Goal: Task Accomplishment & Management: Manage account settings

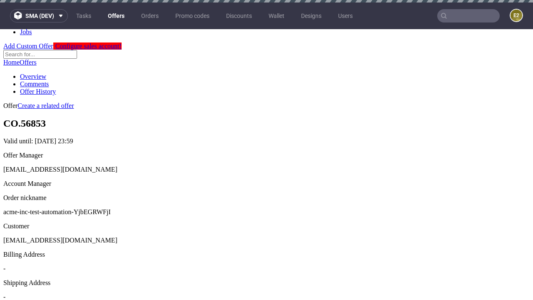
scroll to position [2, 0]
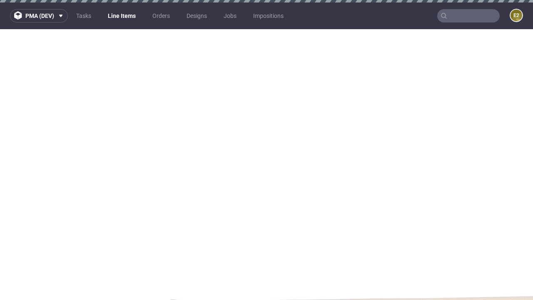
select select "accepted"
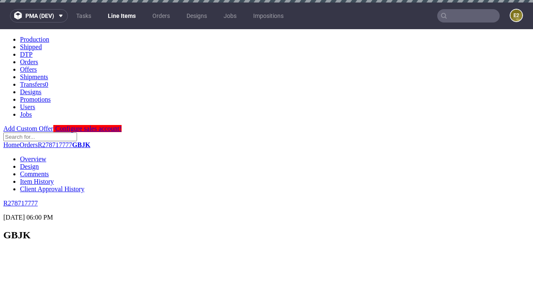
scroll to position [1453, 0]
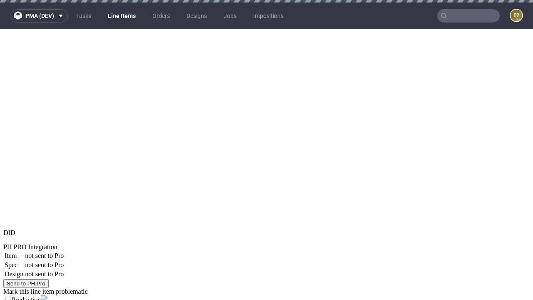
select select "received"
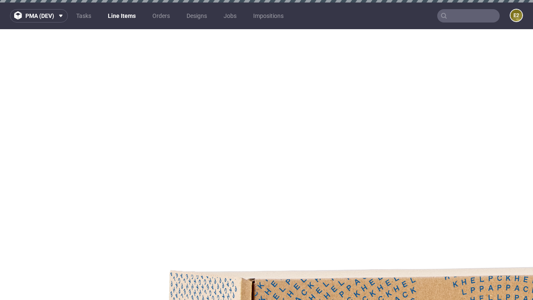
select select "accepted_dtp_issue_reprint"
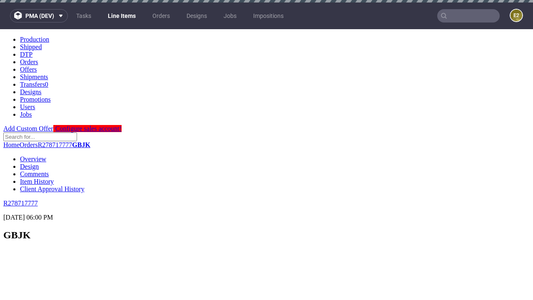
scroll to position [659, 0]
